Goal: Task Accomplishment & Management: Use online tool/utility

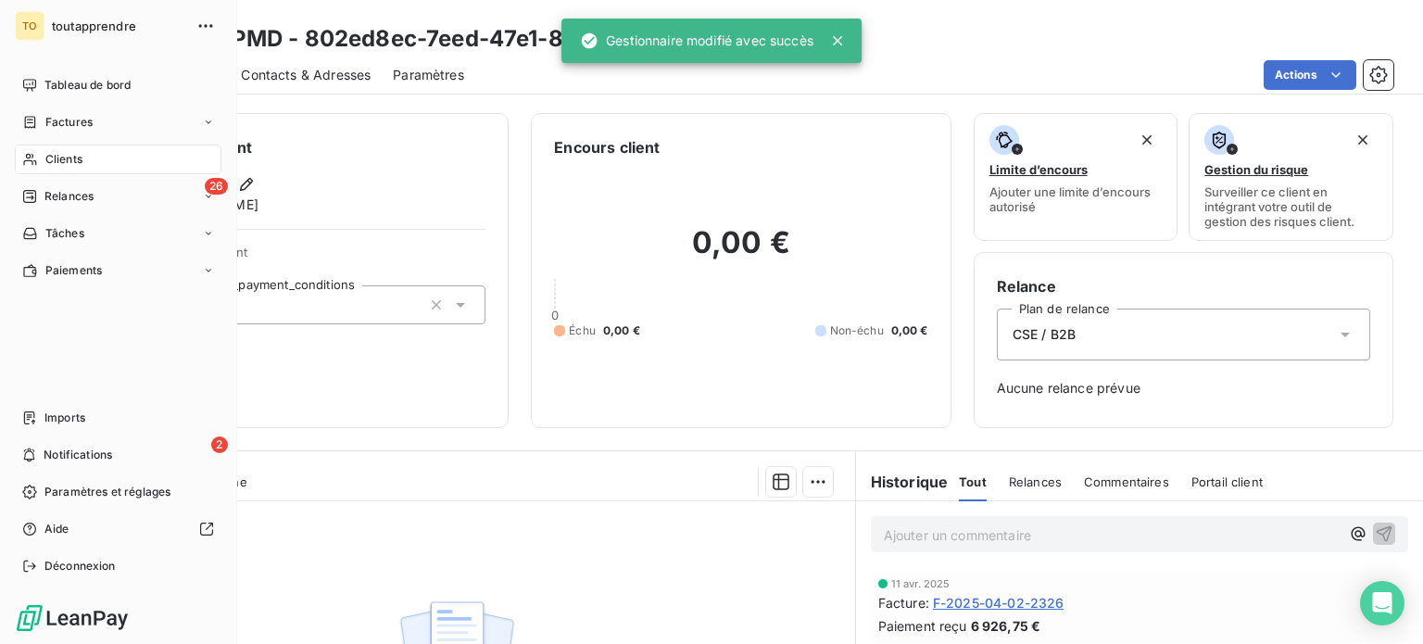
click at [56, 168] on span "Clients" at bounding box center [63, 159] width 37 height 17
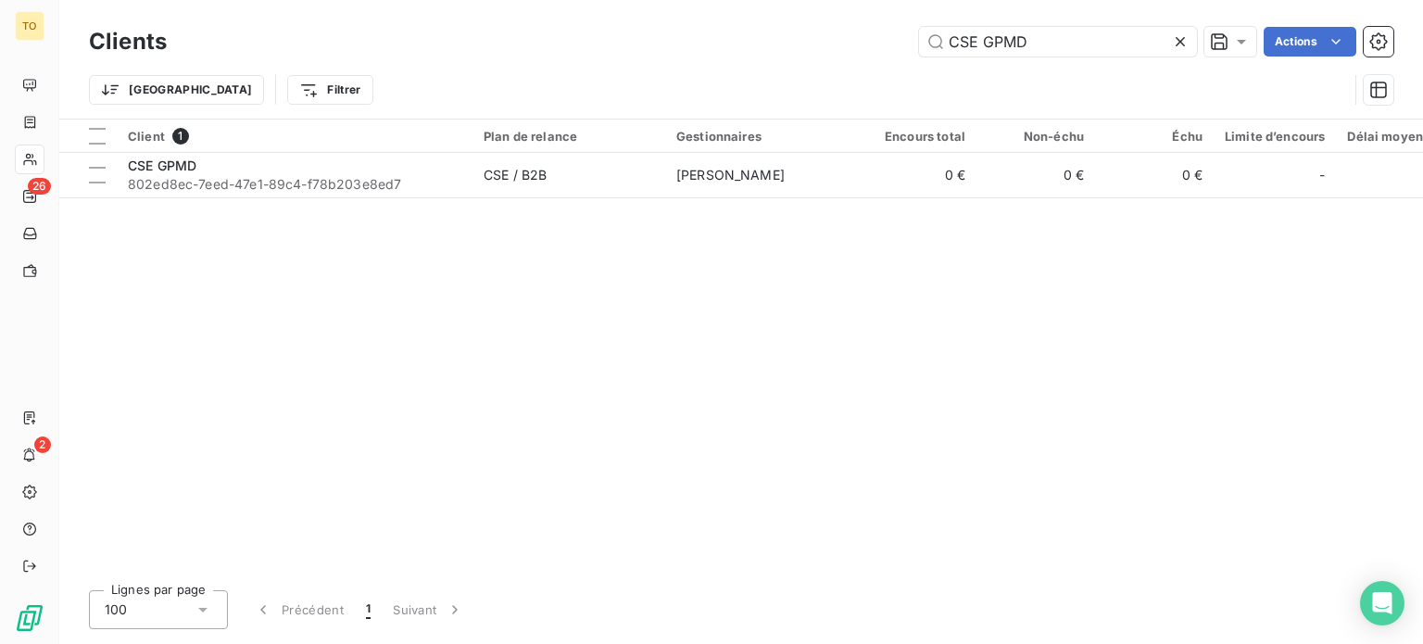
drag, startPoint x: 956, startPoint y: 46, endPoint x: 838, endPoint y: 50, distance: 117.7
click at [840, 48] on div "CSE GPMD Actions" at bounding box center [791, 42] width 1204 height 30
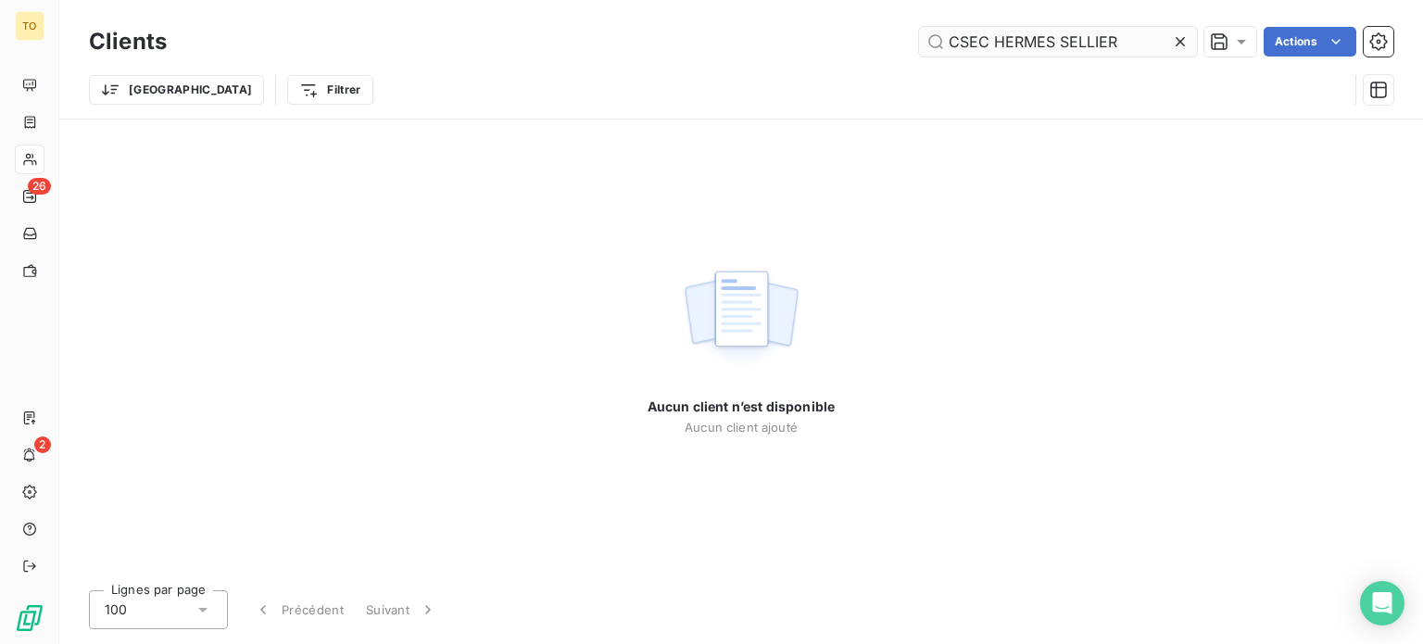
click at [971, 52] on input "CSEC HERMES SELLIER" at bounding box center [1058, 42] width 278 height 30
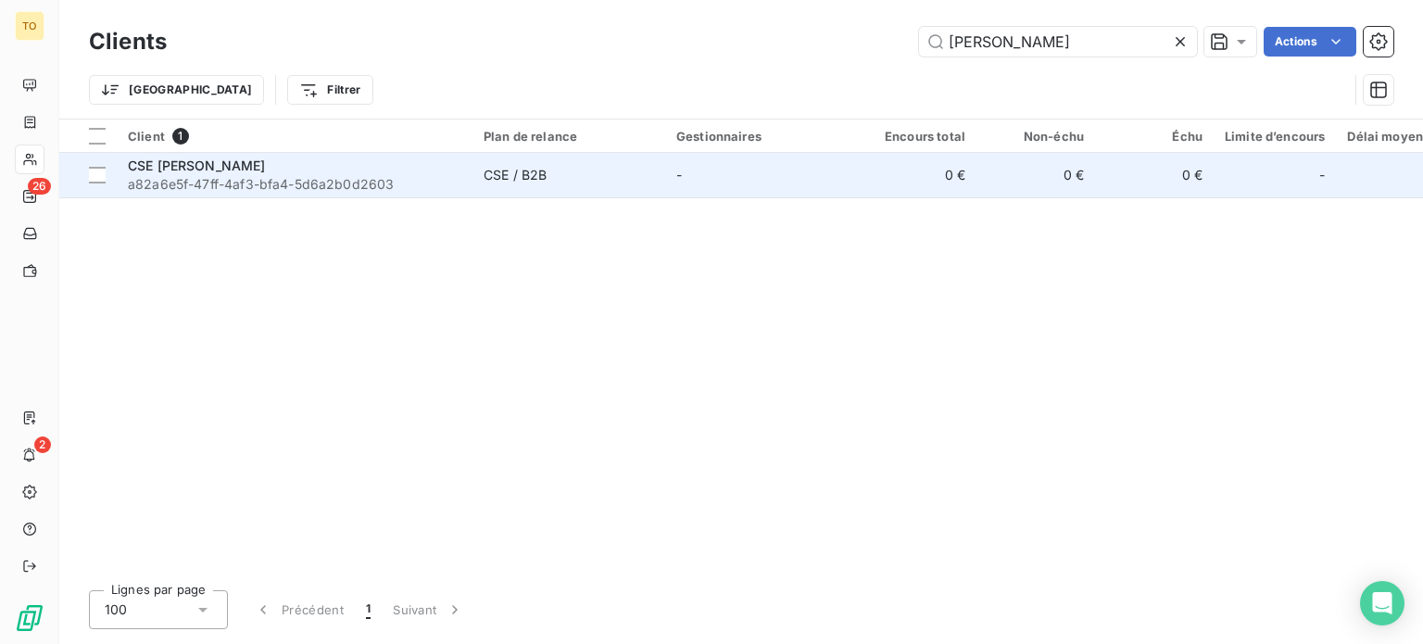
type input "[PERSON_NAME]"
click at [352, 175] on div "CSE [PERSON_NAME]" at bounding box center [294, 166] width 333 height 19
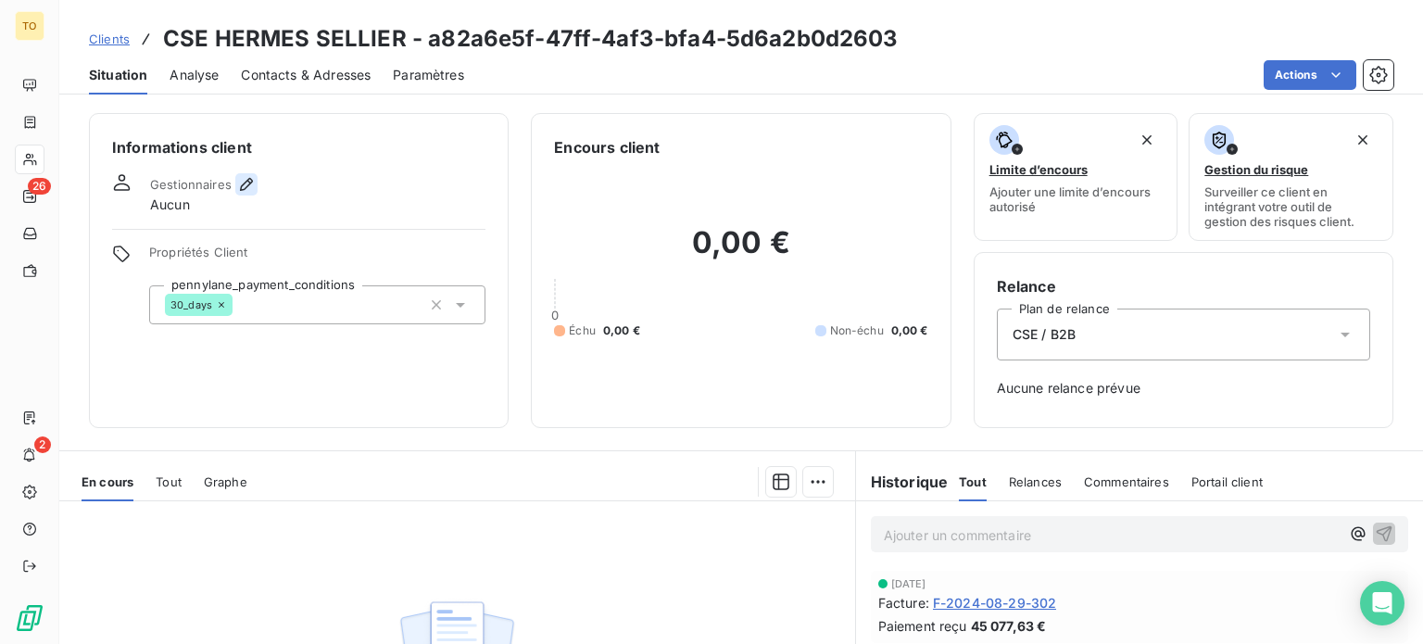
click at [256, 194] on icon "button" at bounding box center [246, 184] width 19 height 19
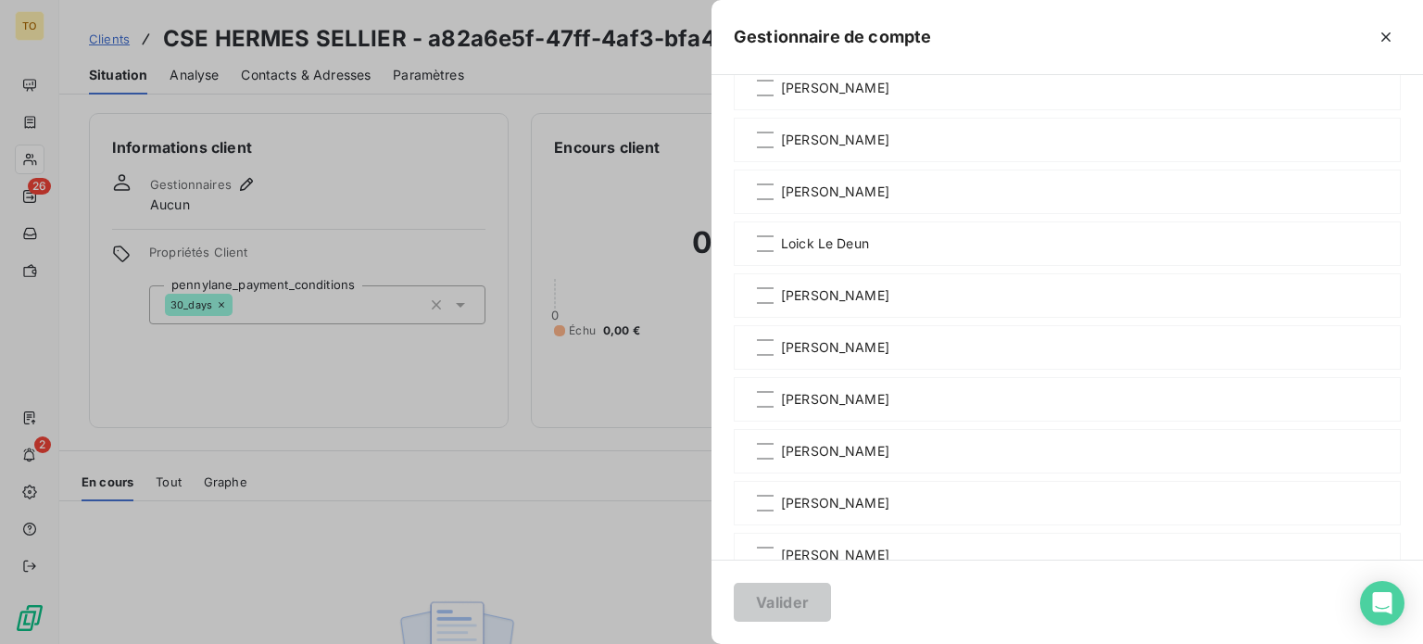
scroll to position [864, 0]
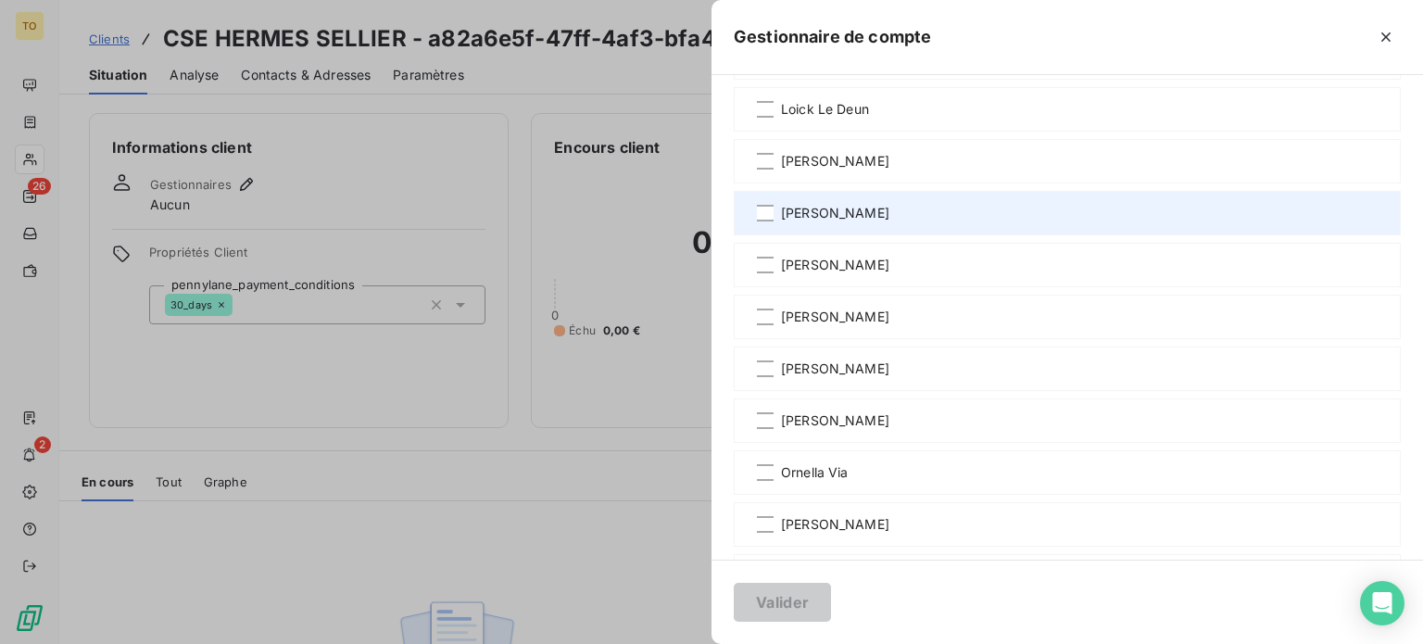
click at [781, 222] on span "[PERSON_NAME]" at bounding box center [835, 213] width 108 height 19
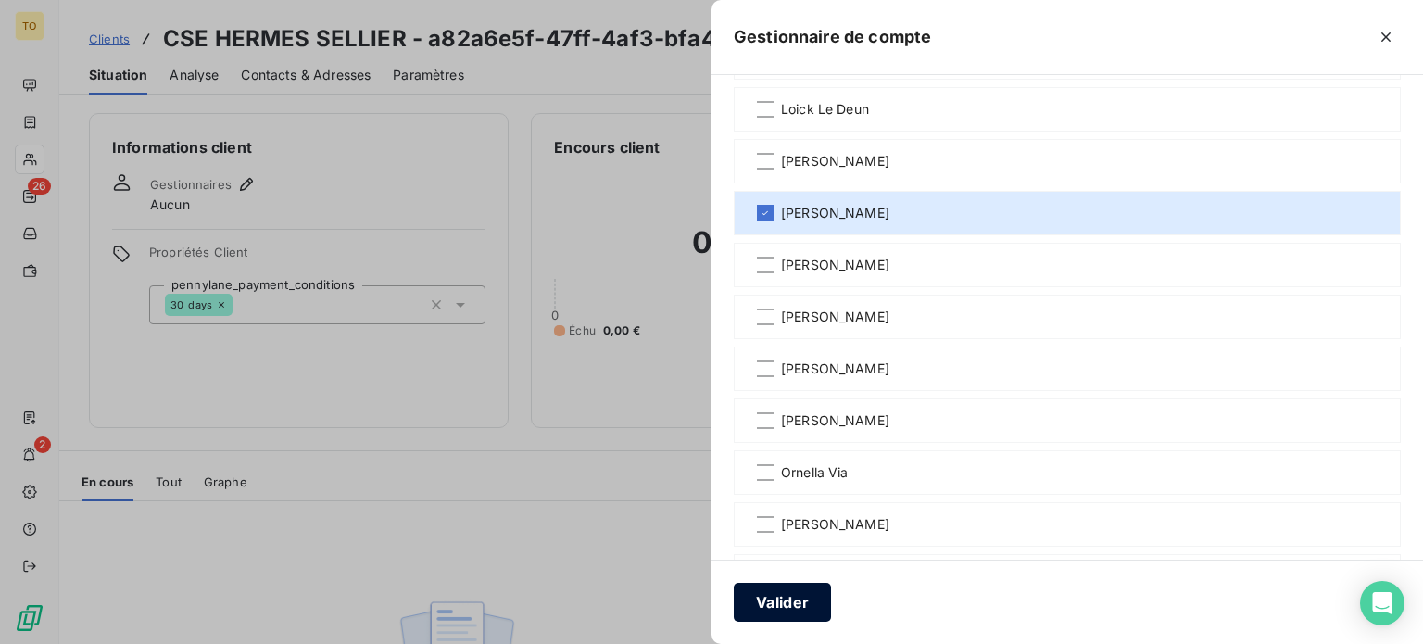
click at [734, 598] on button "Valider" at bounding box center [782, 602] width 97 height 39
